Goal: Task Accomplishment & Management: Manage account settings

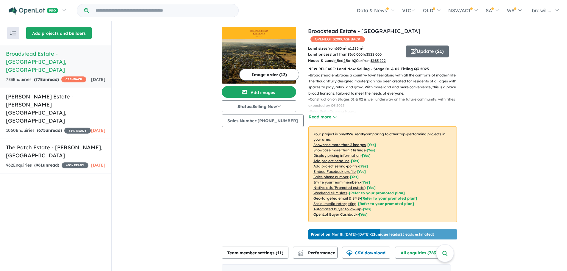
click at [64, 34] on button "Add projects and builders" at bounding box center [59, 33] width 66 height 12
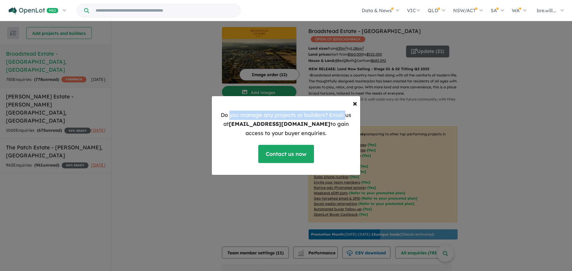
drag, startPoint x: 226, startPoint y: 114, endPoint x: 347, endPoint y: 116, distance: 120.6
click at [347, 116] on p "Do you manage any projects or builders? Email us at [EMAIL_ADDRESS][DOMAIN_NAME…" at bounding box center [286, 124] width 139 height 27
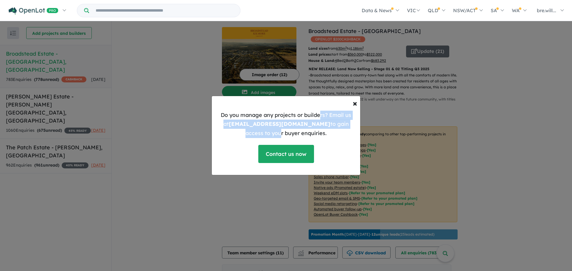
drag, startPoint x: 315, startPoint y: 115, endPoint x: 344, endPoint y: 125, distance: 30.5
click at [344, 125] on p "Do you manage any projects or builders? Email us at [EMAIL_ADDRESS][DOMAIN_NAME…" at bounding box center [286, 124] width 139 height 27
drag, startPoint x: 319, startPoint y: 125, endPoint x: 247, endPoint y: 122, distance: 72.1
click at [319, 125] on p "Do you manage any projects or builders? Email us at [EMAIL_ADDRESS][DOMAIN_NAME…" at bounding box center [286, 124] width 139 height 27
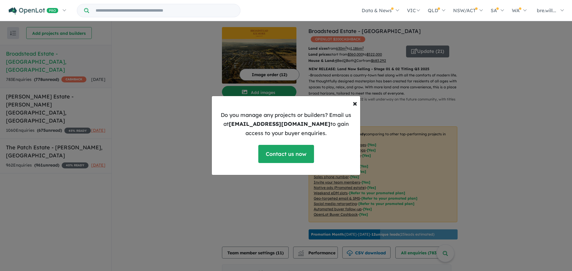
click at [233, 115] on p "Do you manage any projects or builders? Email us at [EMAIL_ADDRESS][DOMAIN_NAME…" at bounding box center [286, 124] width 139 height 27
drag, startPoint x: 243, startPoint y: 113, endPoint x: 341, endPoint y: 124, distance: 98.5
click at [330, 116] on p "Do you manage any projects or builders? Email us at [EMAIL_ADDRESS][DOMAIN_NAME…" at bounding box center [286, 124] width 139 height 27
drag, startPoint x: 341, startPoint y: 128, endPoint x: 344, endPoint y: 121, distance: 8.3
click at [340, 128] on p "Do you manage any projects or builders? Email us at [EMAIL_ADDRESS][DOMAIN_NAME…" at bounding box center [286, 124] width 139 height 27
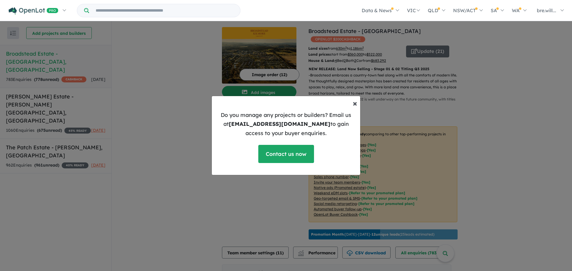
click at [353, 105] on span "×" at bounding box center [355, 103] width 4 height 10
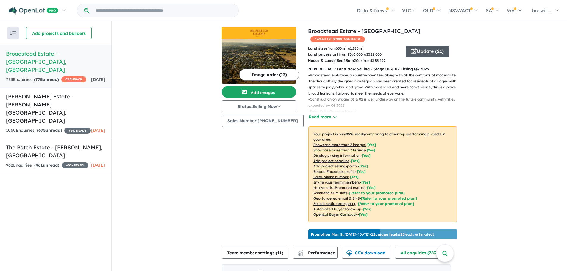
click at [421, 46] on button "Update ( 21 )" at bounding box center [427, 52] width 43 height 12
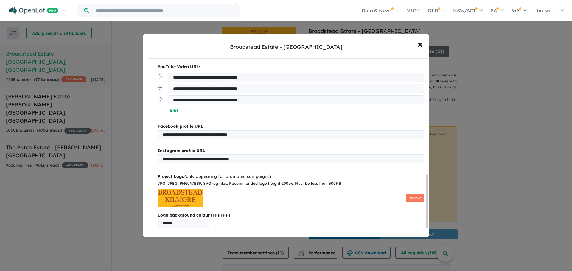
scroll to position [416, 0]
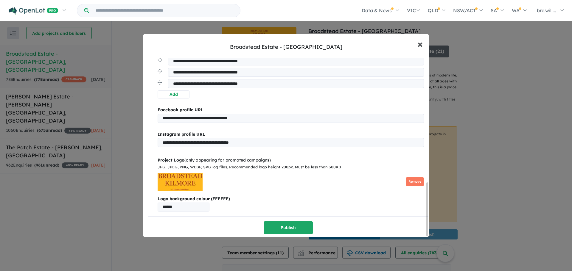
click at [417, 43] on span "×" at bounding box center [419, 44] width 5 height 13
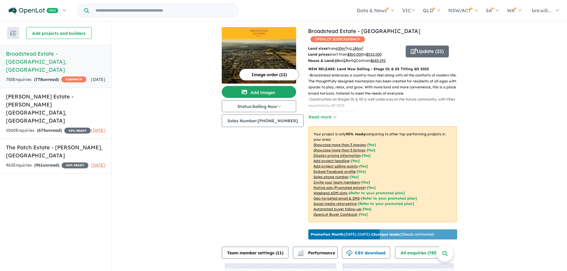
scroll to position [0, 0]
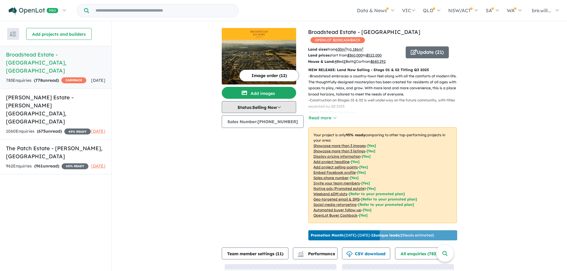
click at [264, 109] on button "Status: Selling Now" at bounding box center [259, 107] width 74 height 12
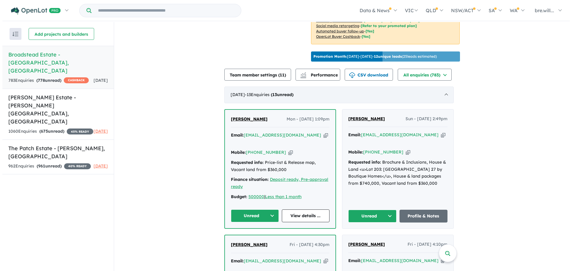
scroll to position [179, 0]
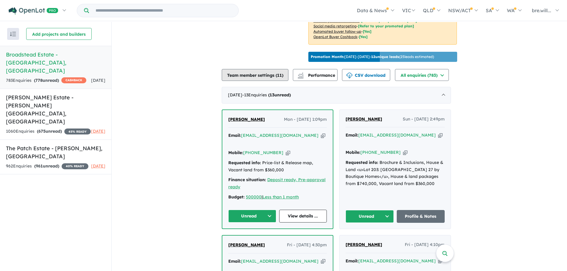
click at [244, 72] on button "Team member settings ( 11 )" at bounding box center [255, 75] width 67 height 12
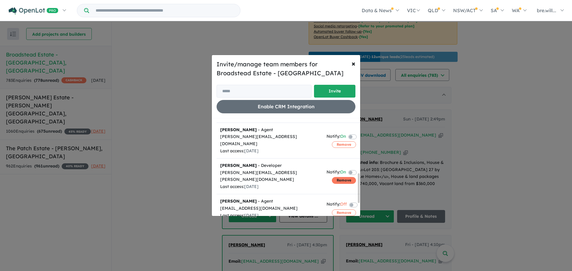
click at [332, 177] on button "Remove" at bounding box center [344, 180] width 24 height 7
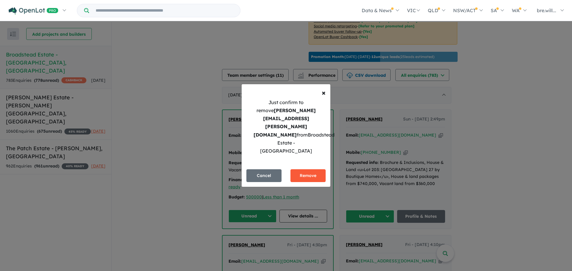
click at [312, 169] on button "Remove" at bounding box center [307, 175] width 35 height 13
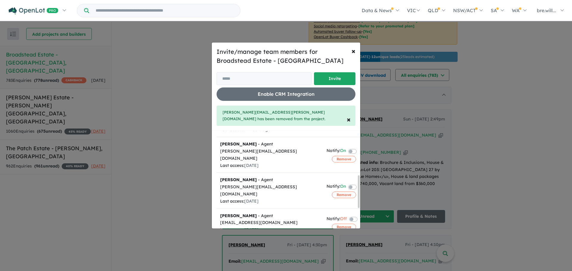
scroll to position [131, 0]
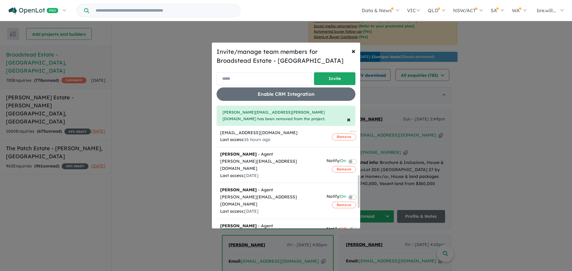
click at [270, 85] on input "email" at bounding box center [264, 78] width 95 height 13
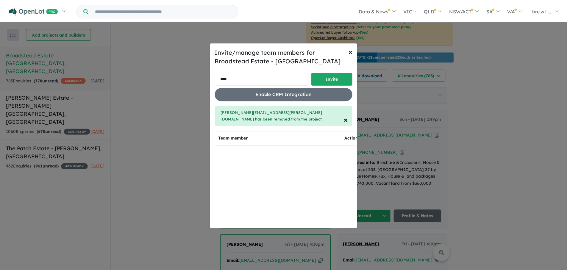
scroll to position [0, 0]
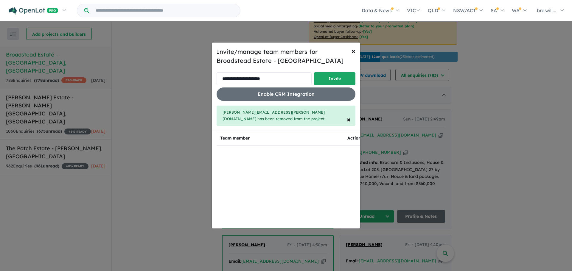
drag, startPoint x: 222, startPoint y: 83, endPoint x: 288, endPoint y: 84, distance: 65.8
click at [288, 84] on input "**********" at bounding box center [264, 78] width 95 height 13
click at [288, 83] on input "**********" at bounding box center [264, 78] width 95 height 13
type input "**********"
click at [334, 80] on button "Invite" at bounding box center [334, 78] width 41 height 13
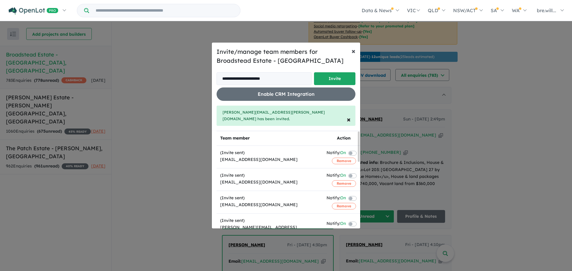
click at [353, 54] on span "×" at bounding box center [353, 50] width 4 height 9
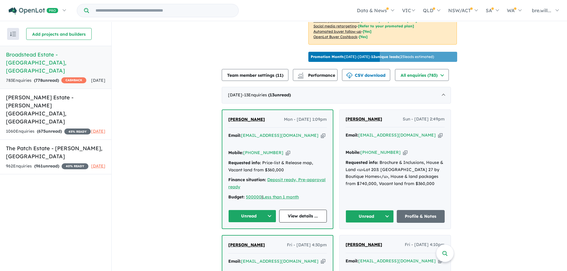
drag, startPoint x: 133, startPoint y: 88, endPoint x: 100, endPoint y: 117, distance: 44.1
click at [79, 208] on div "Recent enquiries first Most unread enquiries first Most enquiries first By name…" at bounding box center [55, 147] width 111 height 250
click at [69, 97] on h5 "[PERSON_NAME] Estate - [PERSON_NAME][GEOGRAPHIC_DATA] , [GEOGRAPHIC_DATA]" at bounding box center [55, 110] width 99 height 32
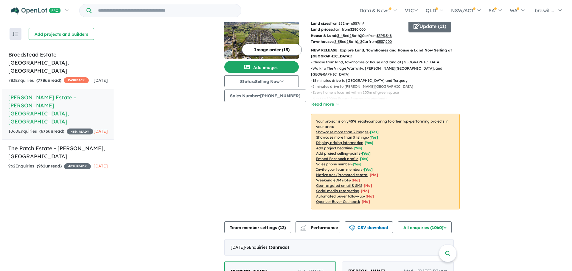
scroll to position [60, 0]
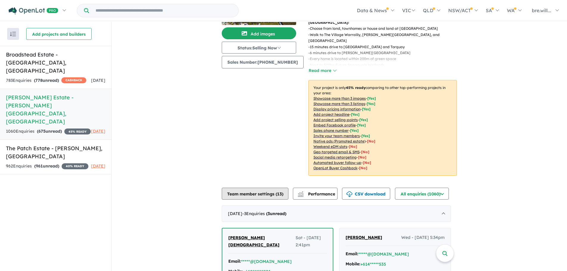
click at [274, 188] on button "Team member settings ( 13 )" at bounding box center [255, 194] width 67 height 12
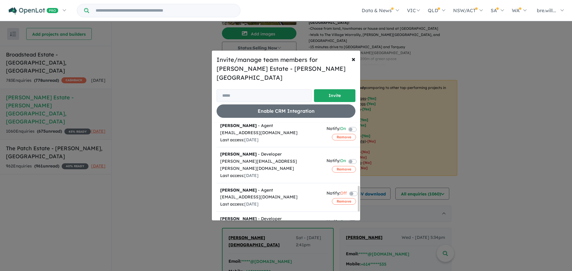
scroll to position [238, 0]
click at [339, 166] on button "Remove" at bounding box center [344, 169] width 24 height 7
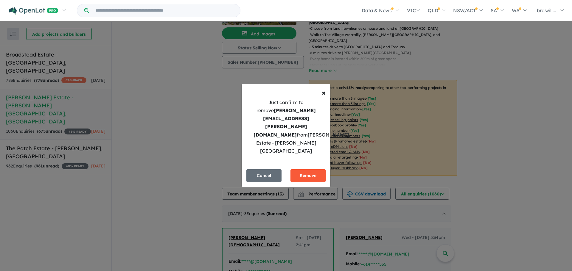
click at [302, 169] on button "Remove" at bounding box center [307, 175] width 35 height 13
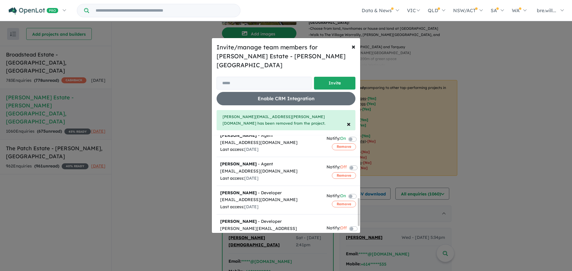
scroll to position [242, 0]
click at [340, 233] on button "Remove" at bounding box center [344, 236] width 24 height 7
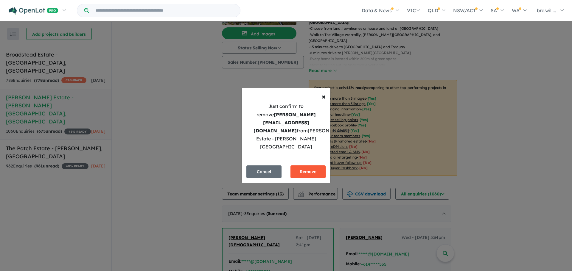
click at [319, 166] on button "Remove" at bounding box center [307, 172] width 35 height 13
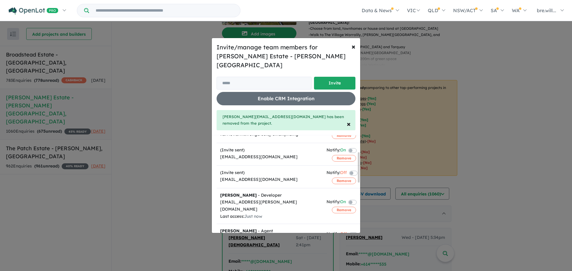
scroll to position [0, 0]
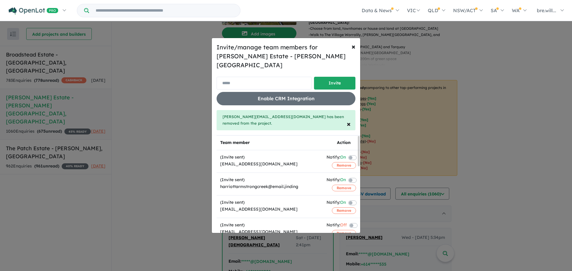
click at [265, 80] on input "email" at bounding box center [264, 83] width 95 height 13
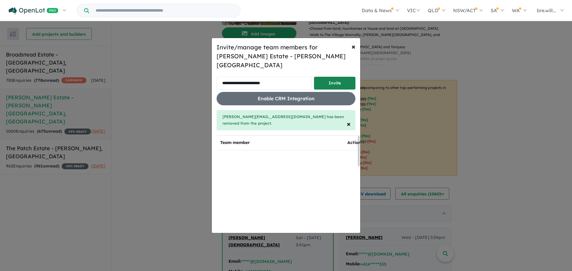
type input "**********"
click at [325, 81] on button "Invite" at bounding box center [334, 83] width 41 height 13
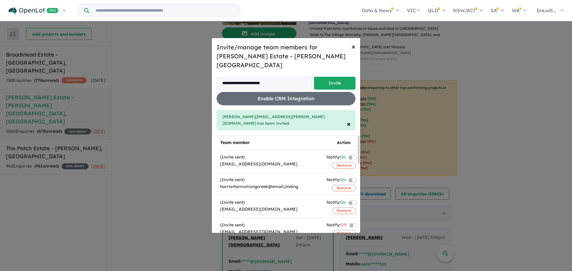
click at [355, 54] on button "× Close" at bounding box center [353, 46] width 13 height 17
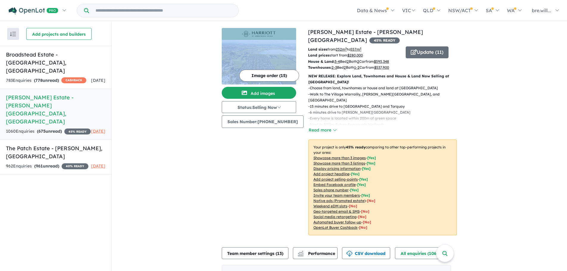
drag, startPoint x: 170, startPoint y: 57, endPoint x: 306, endPoint y: 221, distance: 213.4
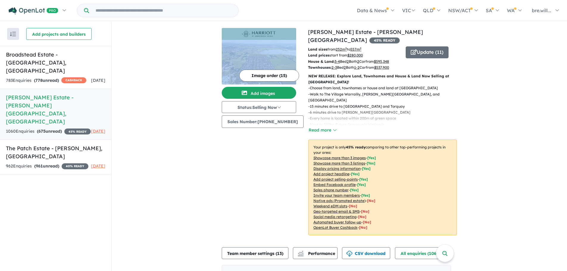
drag, startPoint x: 193, startPoint y: 53, endPoint x: 299, endPoint y: 99, distance: 116.2
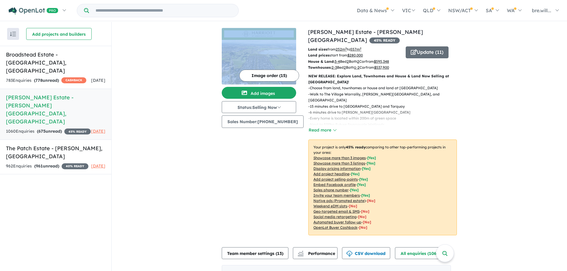
drag, startPoint x: 466, startPoint y: 225, endPoint x: 259, endPoint y: 81, distance: 252.4
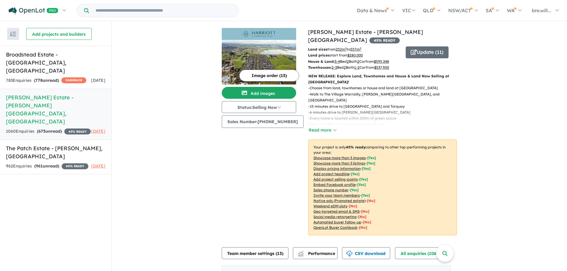
click at [319, 127] on button "Read more" at bounding box center [323, 130] width 28 height 7
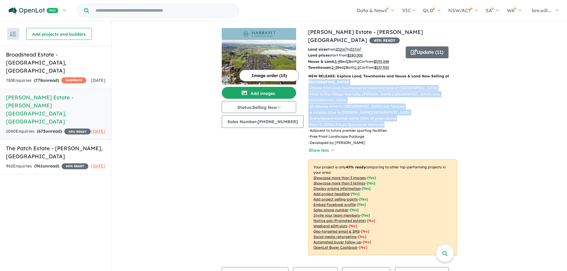
drag, startPoint x: 305, startPoint y: 75, endPoint x: 472, endPoint y: 122, distance: 173.7
click at [389, 111] on div "NEW RELEASE: Explore Land, Townhomes and House & Land Now Selling at [GEOGRAPHI…" at bounding box center [380, 166] width 153 height 187
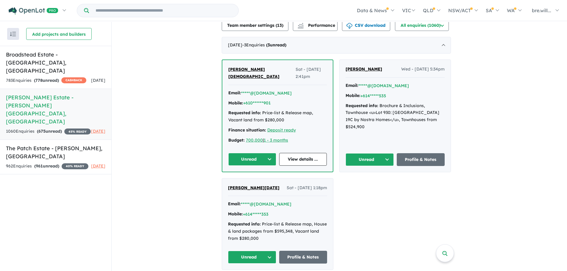
scroll to position [298, 0]
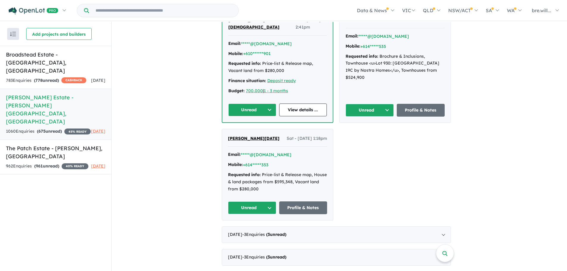
drag, startPoint x: 72, startPoint y: 191, endPoint x: 68, endPoint y: 186, distance: 6.3
click at [72, 191] on div "Recent enquiries first Most unread enquiries first Most enquiries first By name…" at bounding box center [55, 147] width 111 height 250
drag, startPoint x: 65, startPoint y: 195, endPoint x: 122, endPoint y: 186, distance: 58.2
click at [66, 195] on div "Recent enquiries first Most unread enquiries first Most enquiries first By name…" at bounding box center [55, 147] width 111 height 250
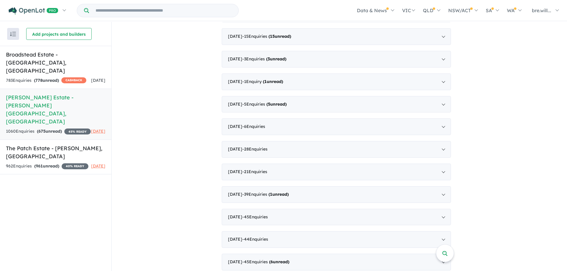
scroll to position [0, 0]
